Goal: Information Seeking & Learning: Learn about a topic

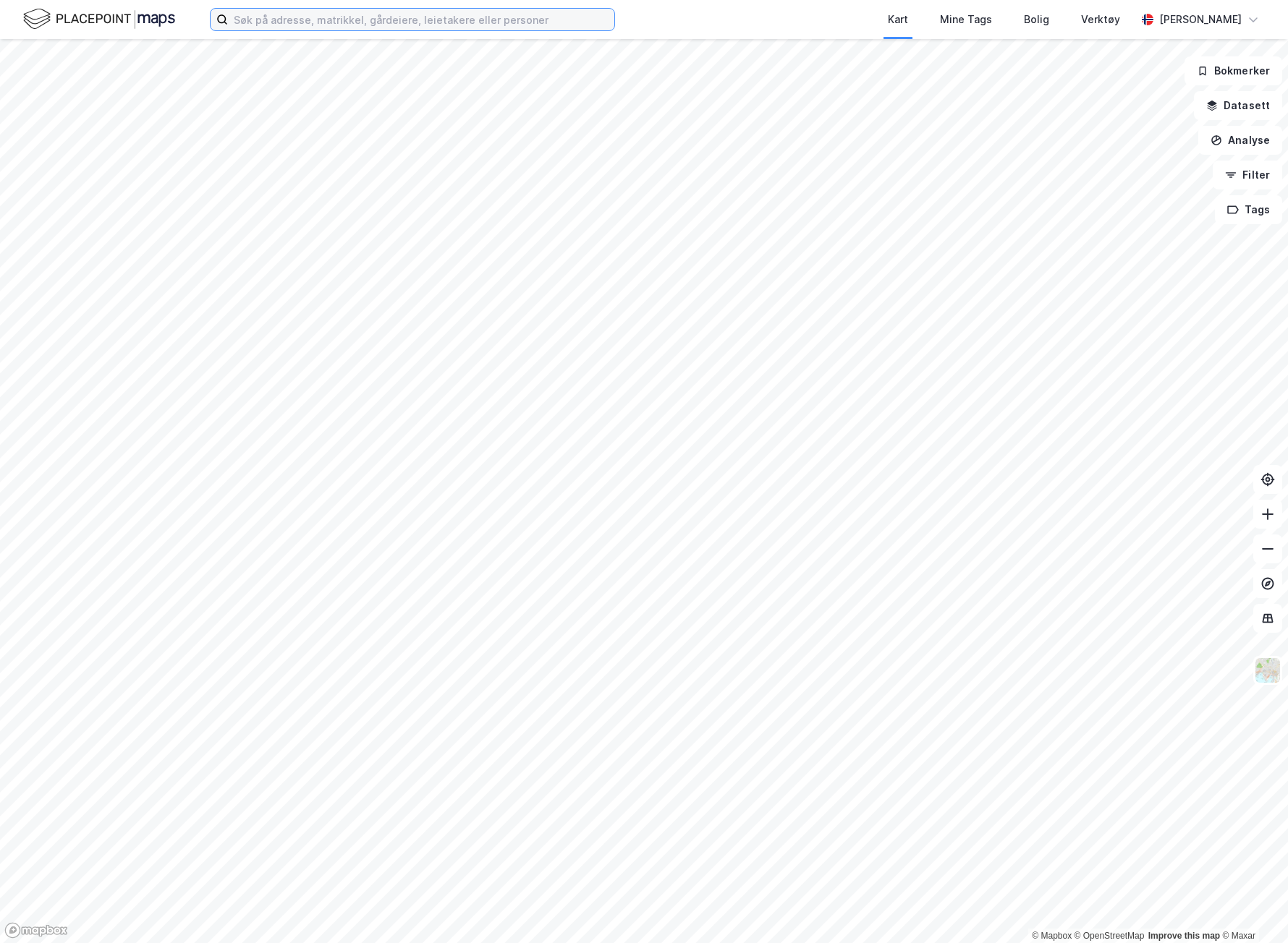
click at [263, 14] on input at bounding box center [421, 20] width 386 height 22
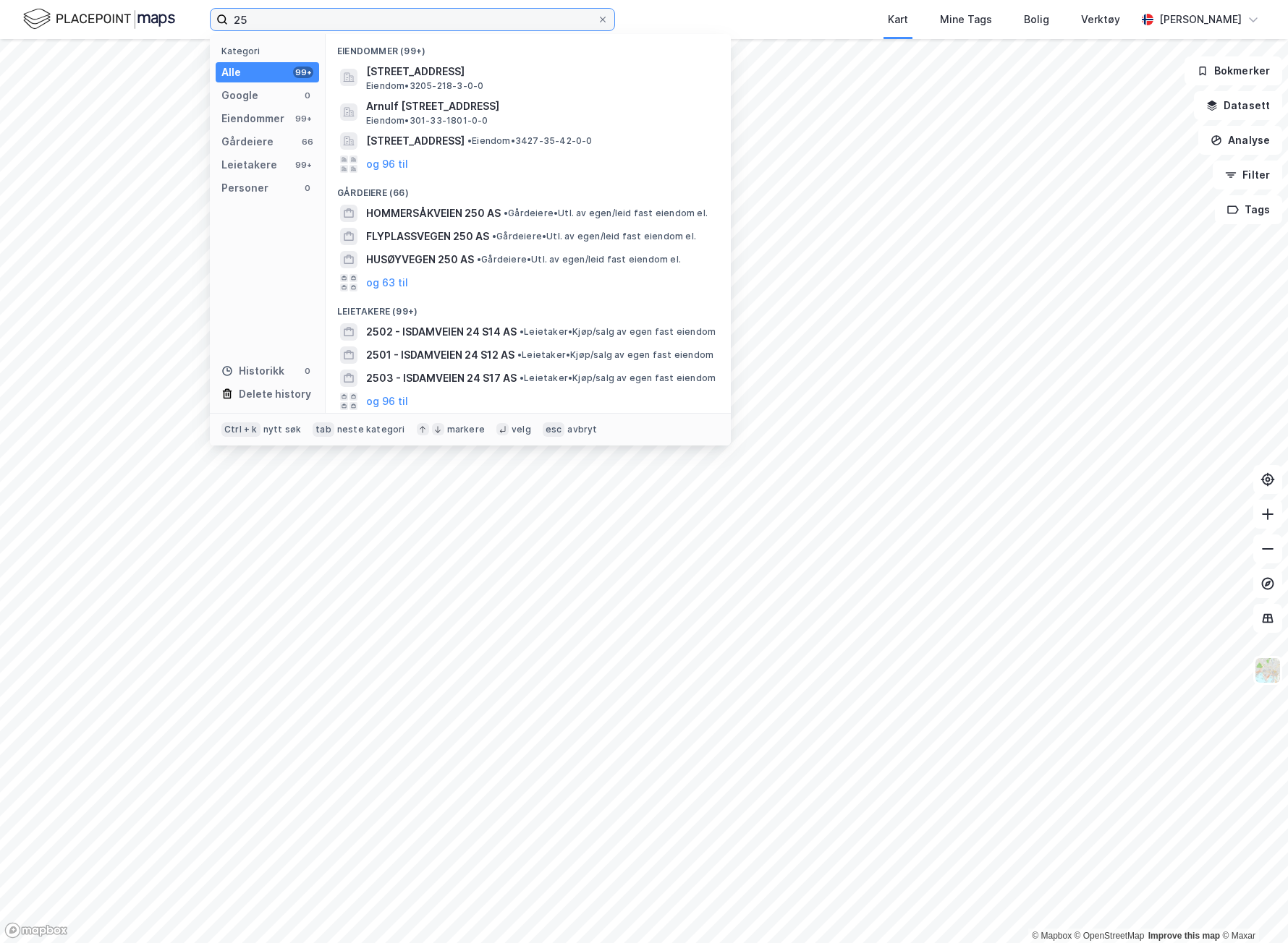
type input "2"
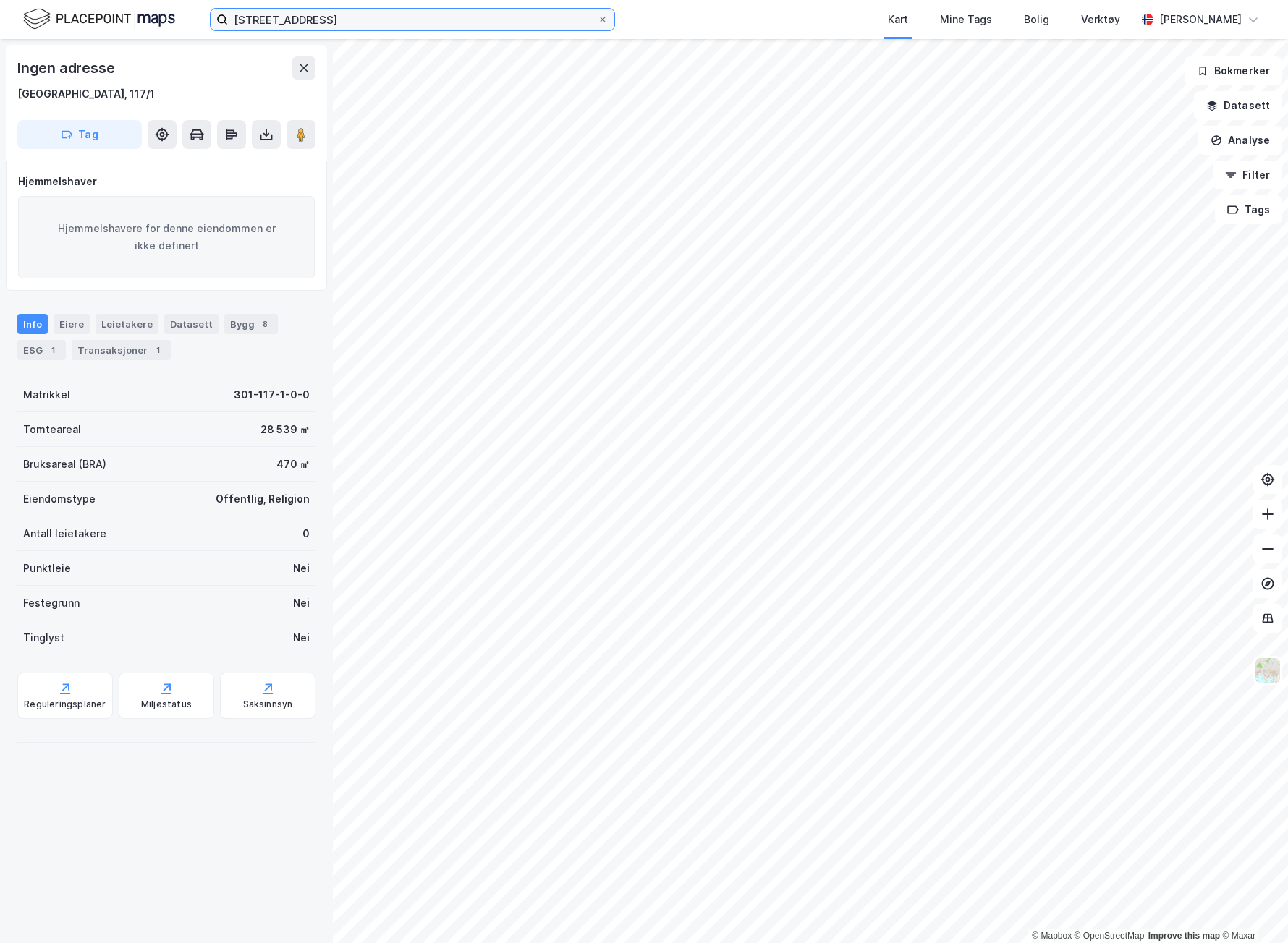
click at [244, 21] on input "117/1, oslo" at bounding box center [412, 20] width 369 height 22
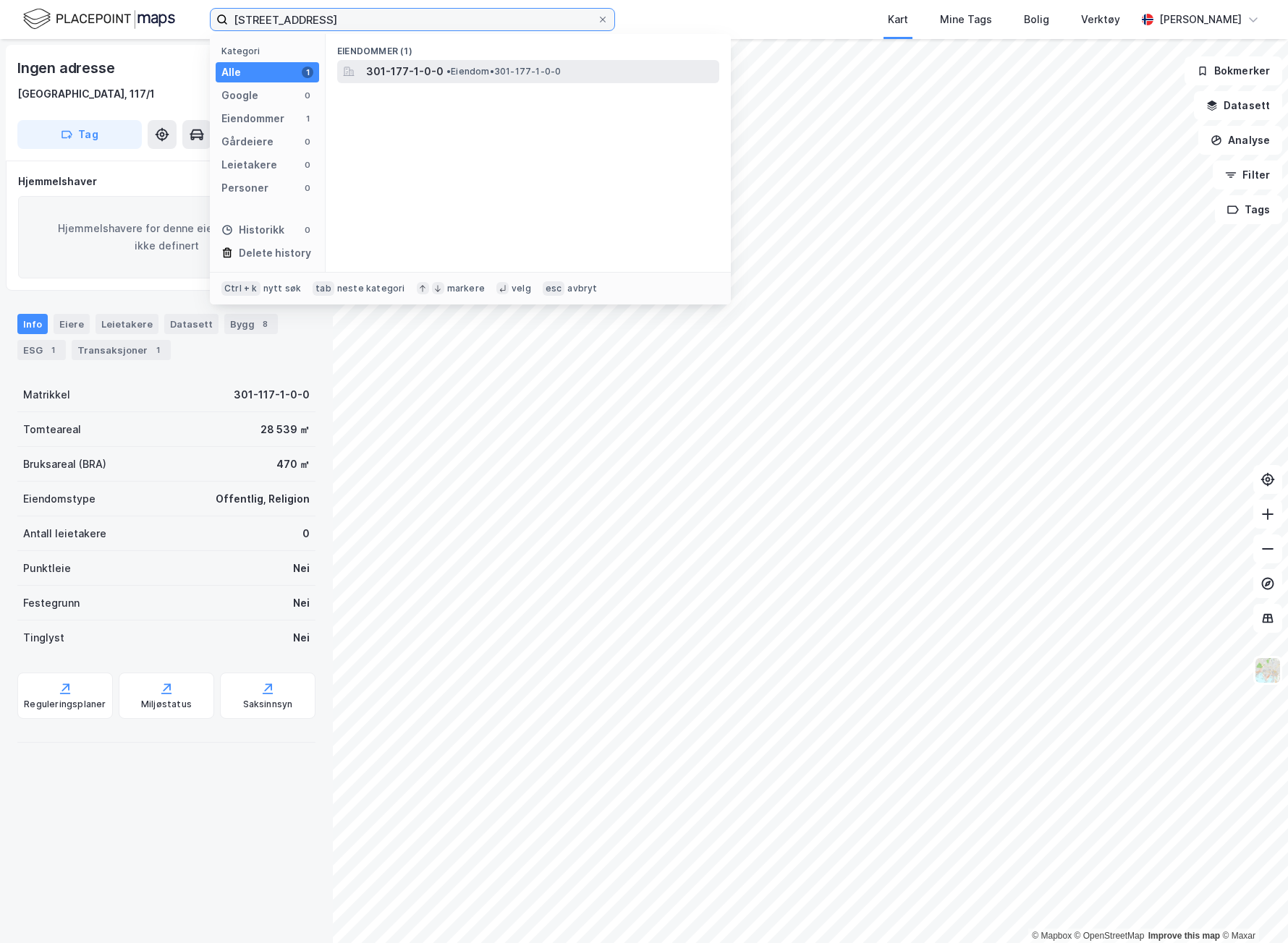
type input "177/1, oslo"
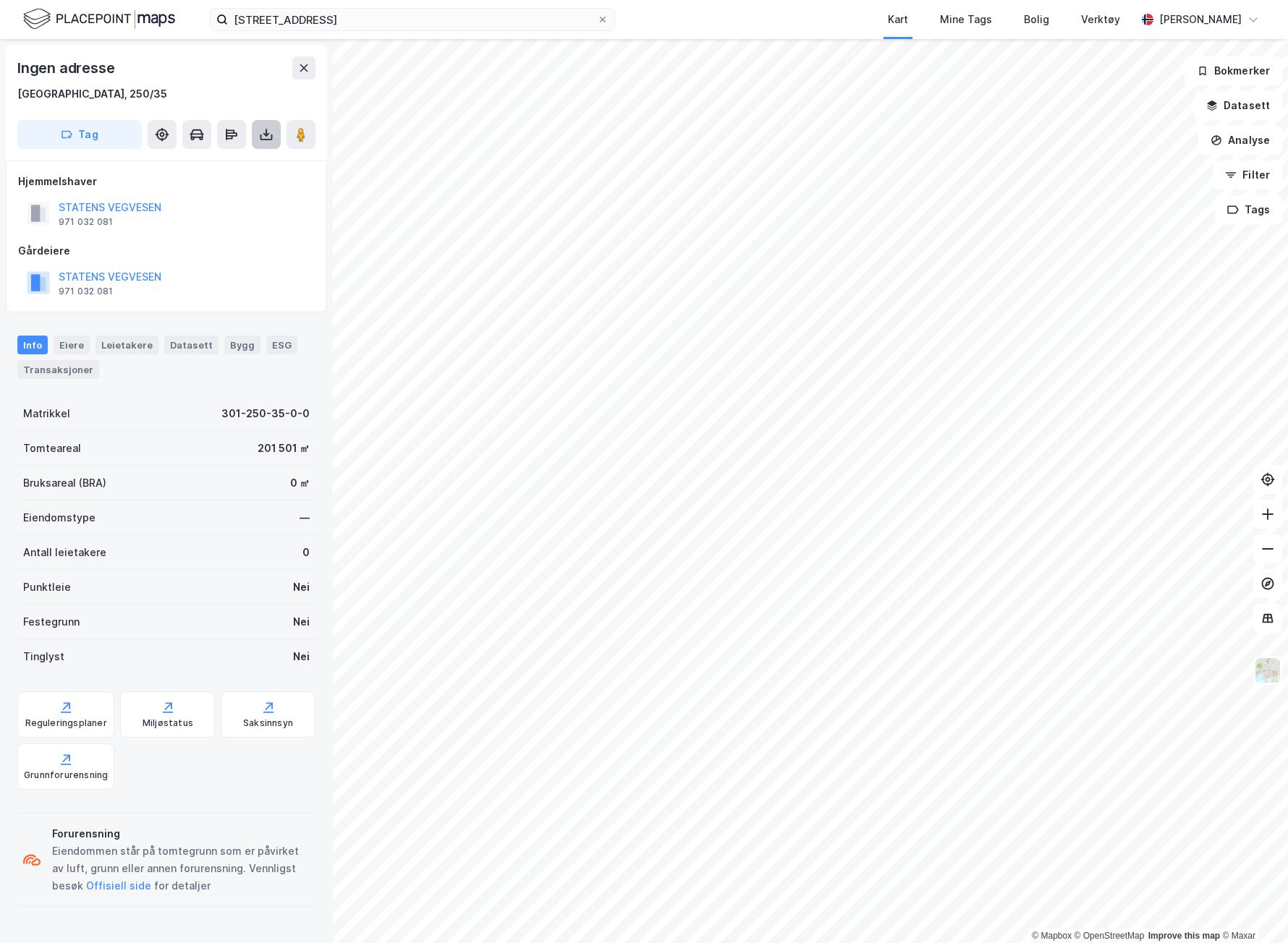
click at [272, 130] on icon at bounding box center [266, 134] width 14 height 14
click at [249, 158] on div "Last ned grunnbok" at bounding box center [203, 163] width 154 height 23
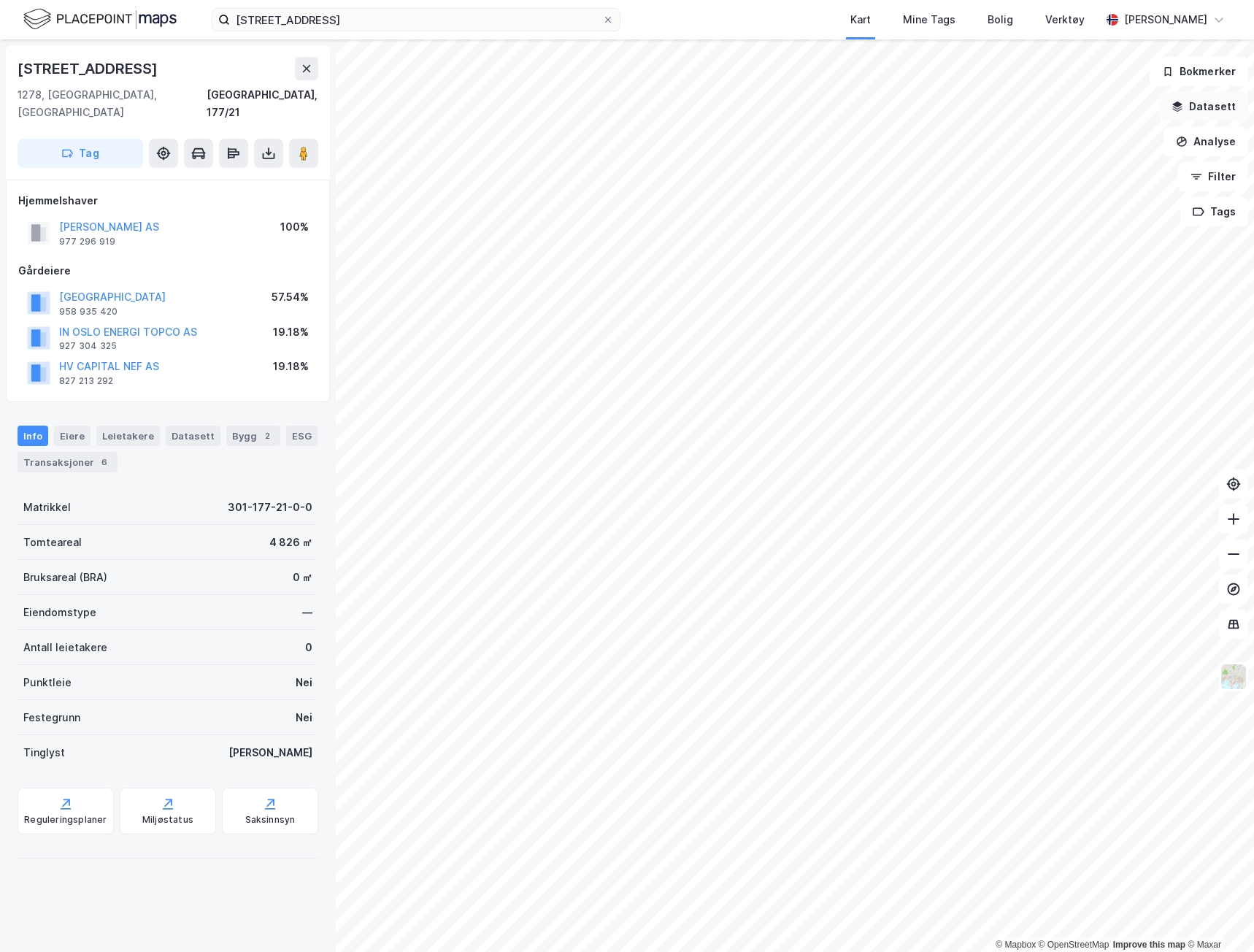
click at [1207, 105] on button "Datasett" at bounding box center [1204, 106] width 89 height 29
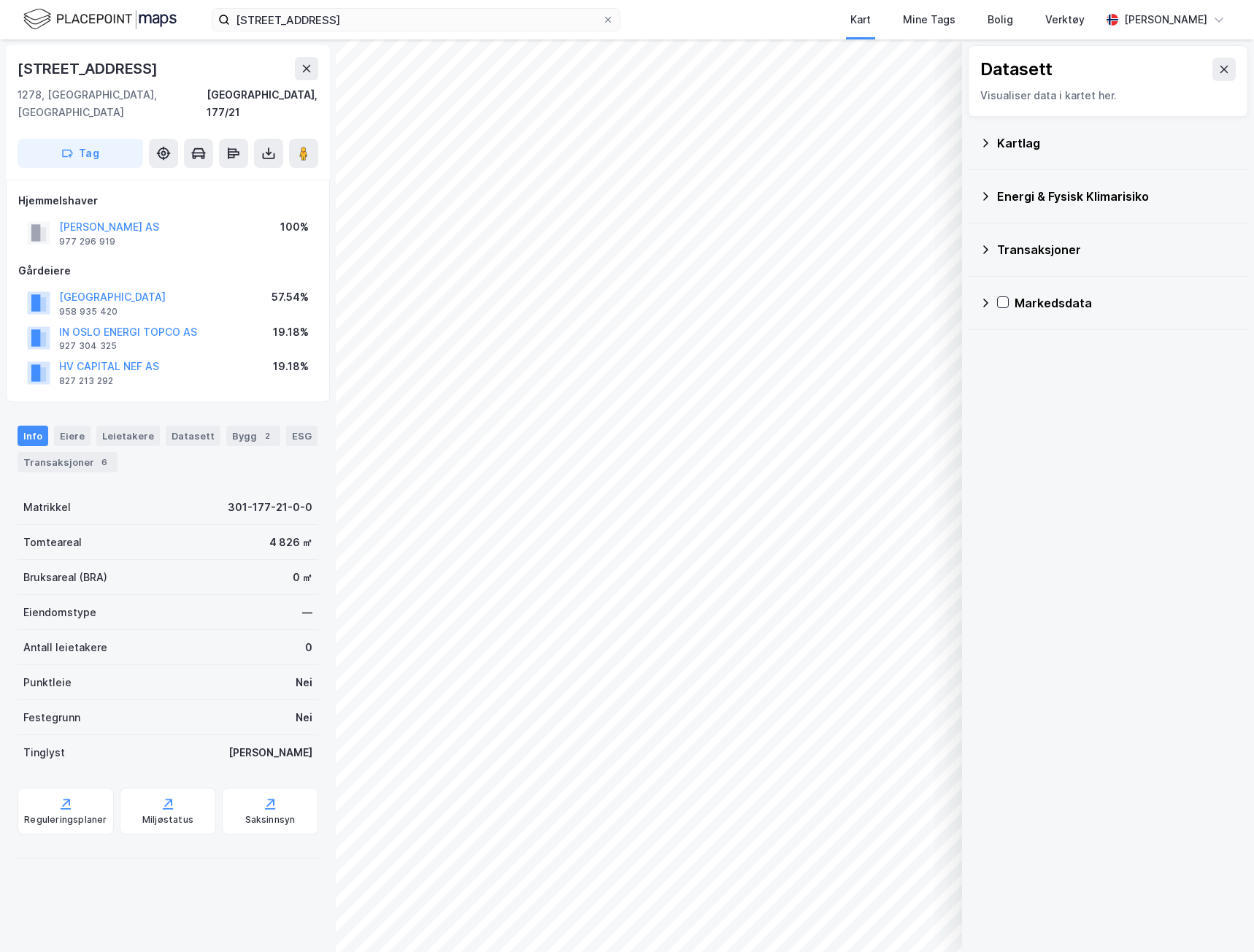
click at [986, 146] on icon at bounding box center [985, 143] width 12 height 12
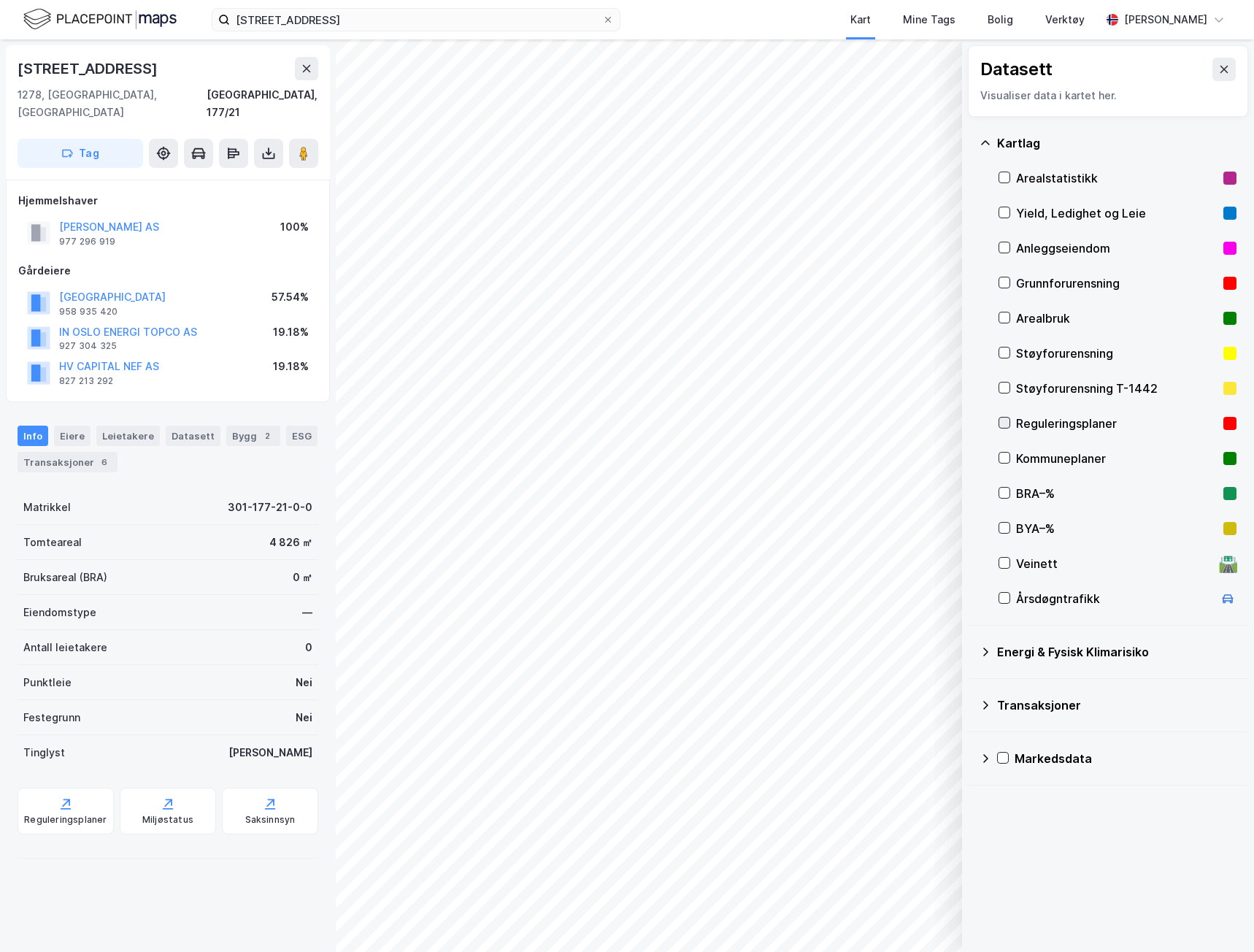
click at [1006, 422] on icon at bounding box center [1005, 423] width 8 height 5
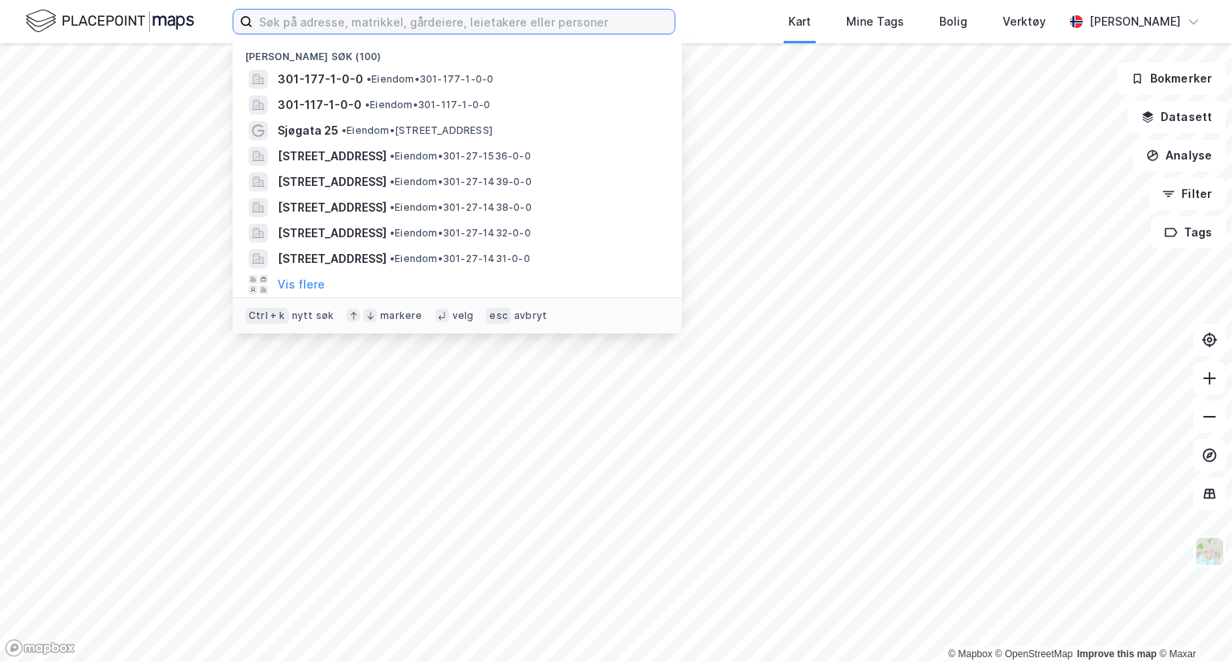
click at [396, 22] on input at bounding box center [464, 22] width 422 height 24
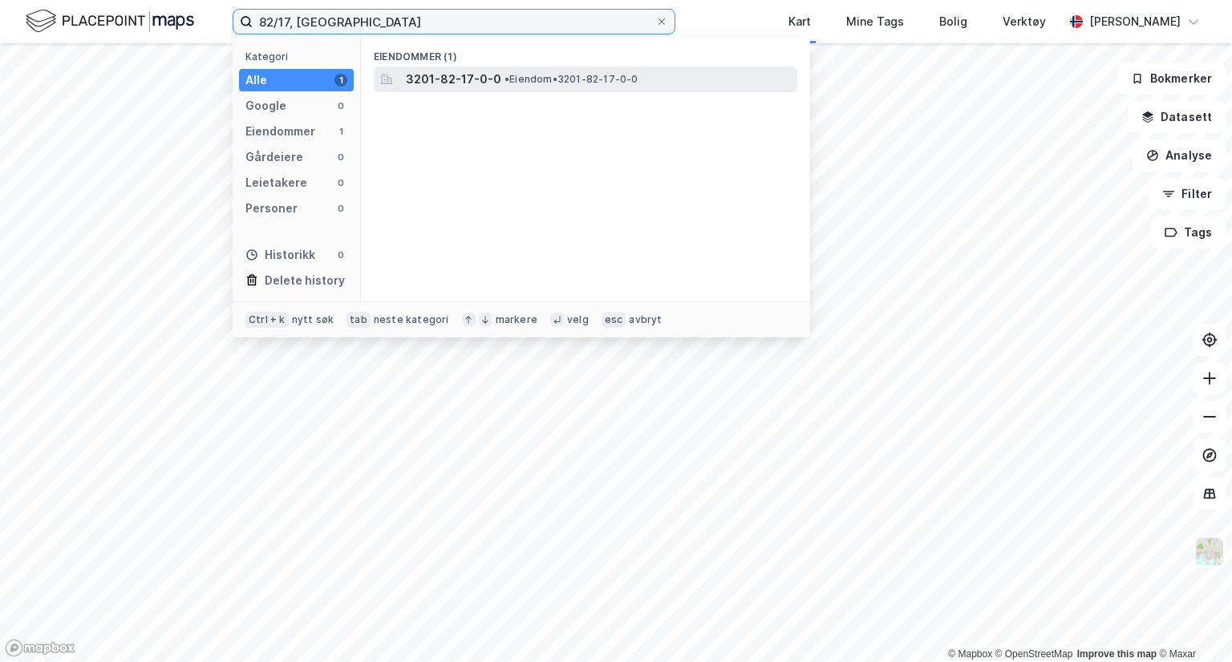
type input "82/17, [GEOGRAPHIC_DATA]"
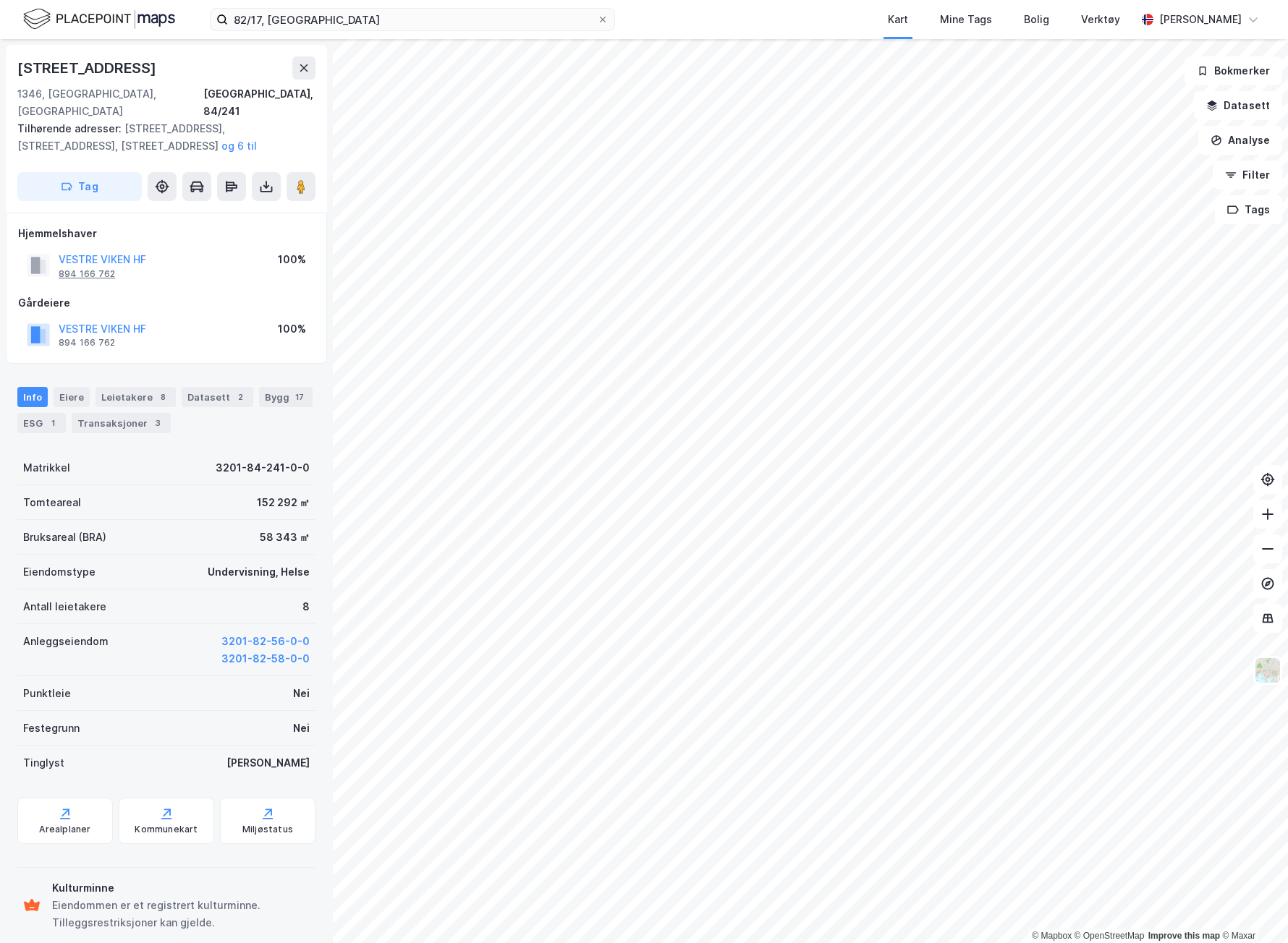
click at [101, 269] on div "894 166 762" at bounding box center [87, 274] width 57 height 12
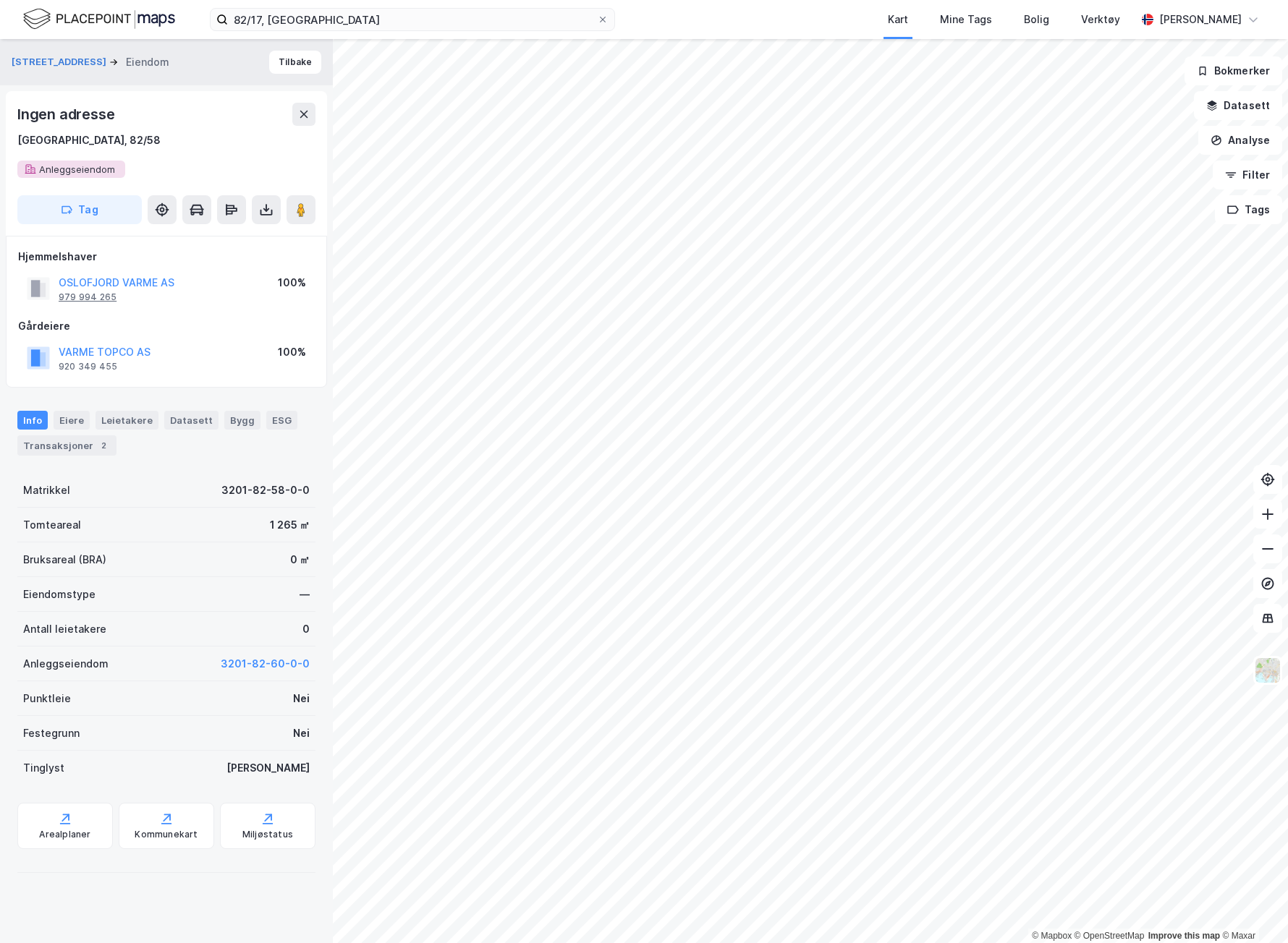
click at [78, 292] on div "979 994 265" at bounding box center [87, 297] width 58 height 12
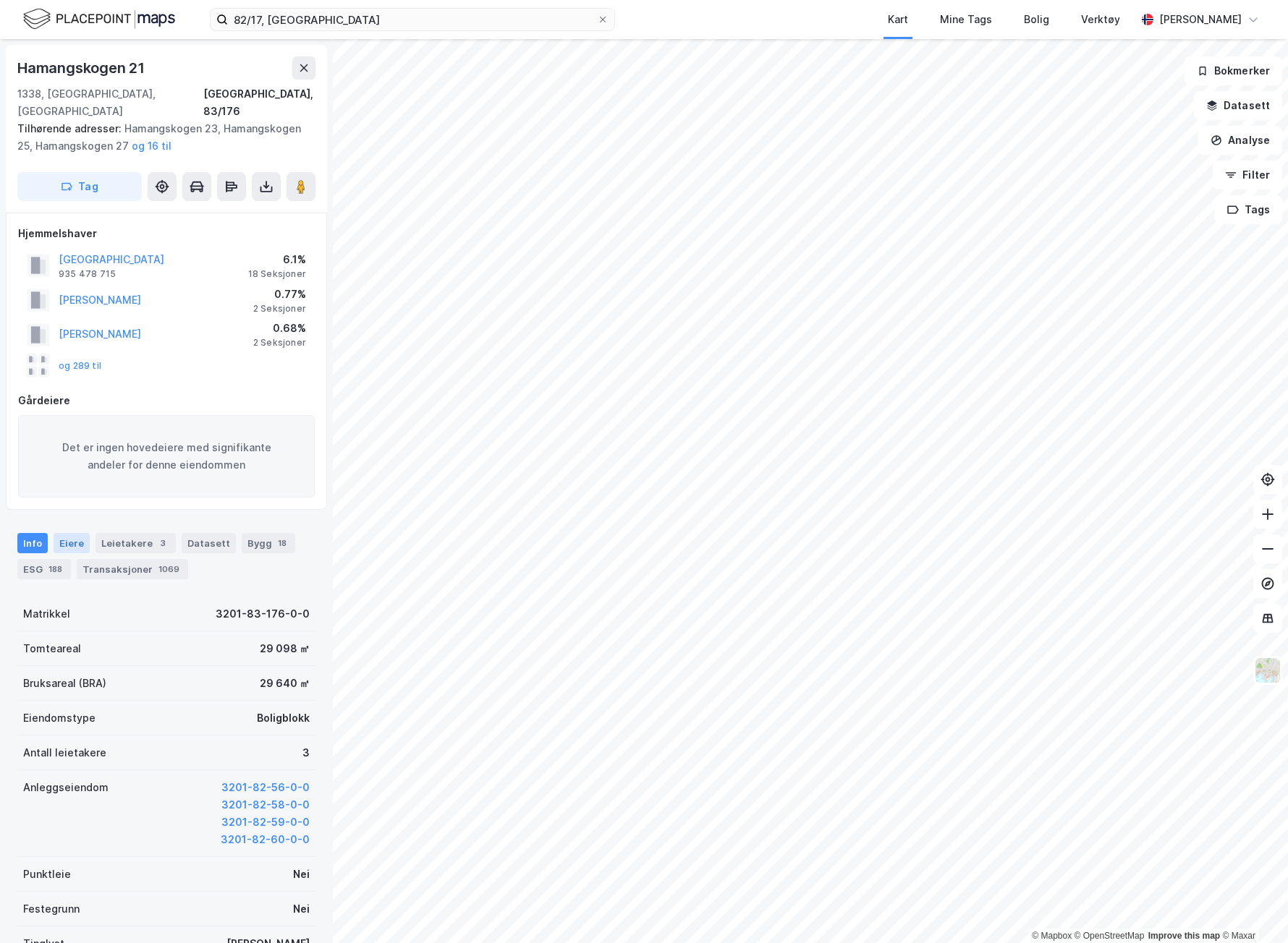
click at [71, 533] on div "Eiere" at bounding box center [71, 543] width 36 height 20
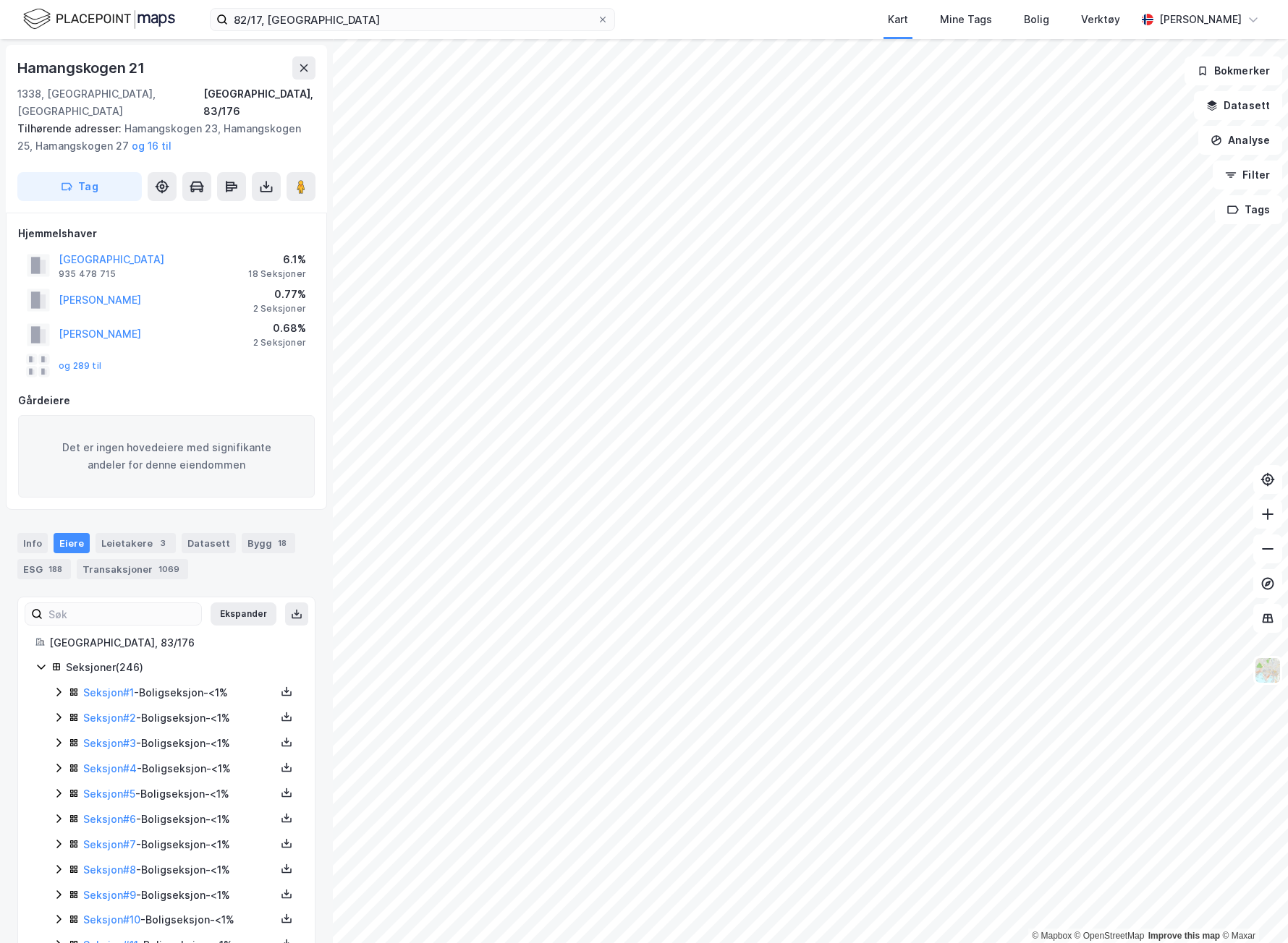
scroll to position [72, 0]
